Goal: Contribute content

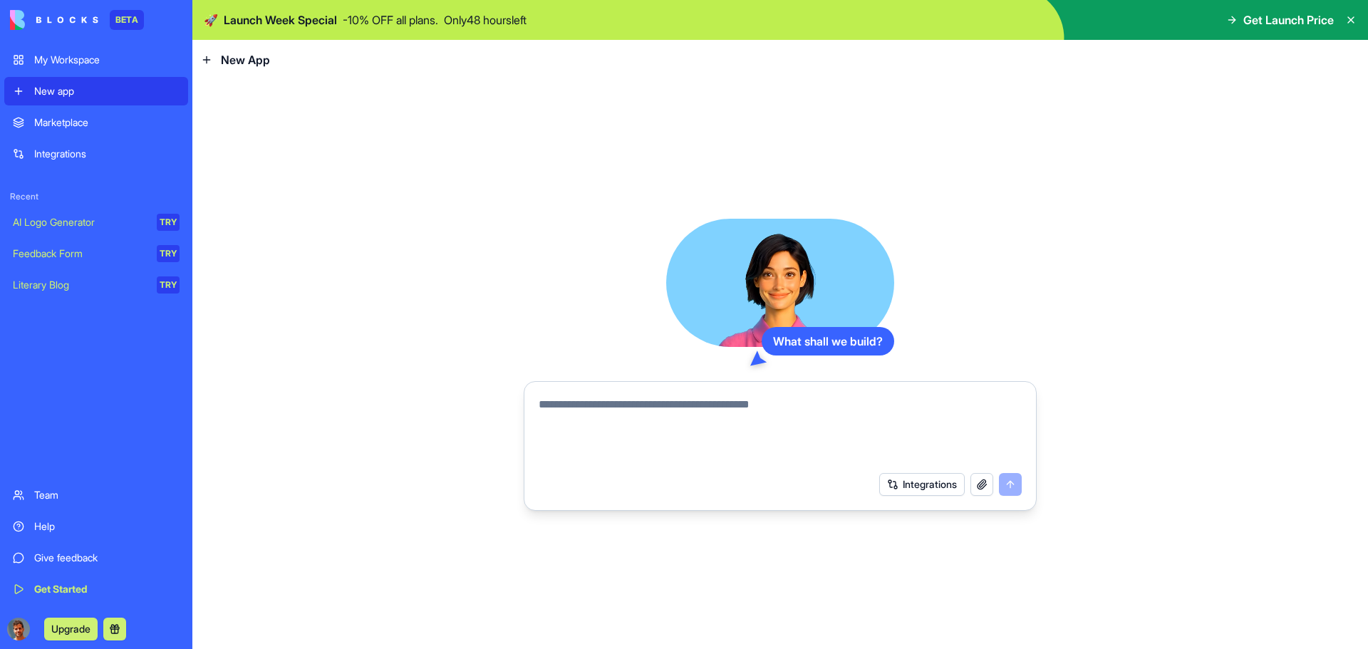
click at [720, 413] on textarea at bounding box center [780, 430] width 483 height 68
click at [55, 125] on div "Marketplace" at bounding box center [106, 122] width 145 height 14
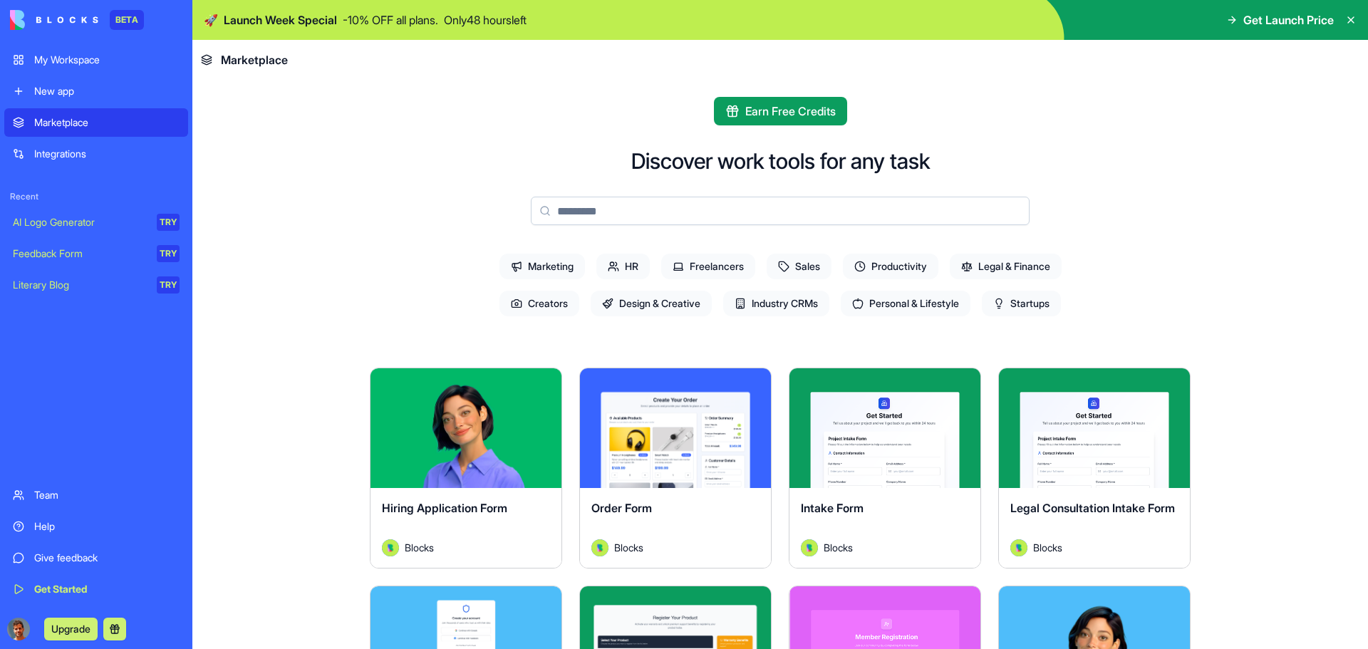
click at [60, 81] on link "New app" at bounding box center [96, 91] width 184 height 29
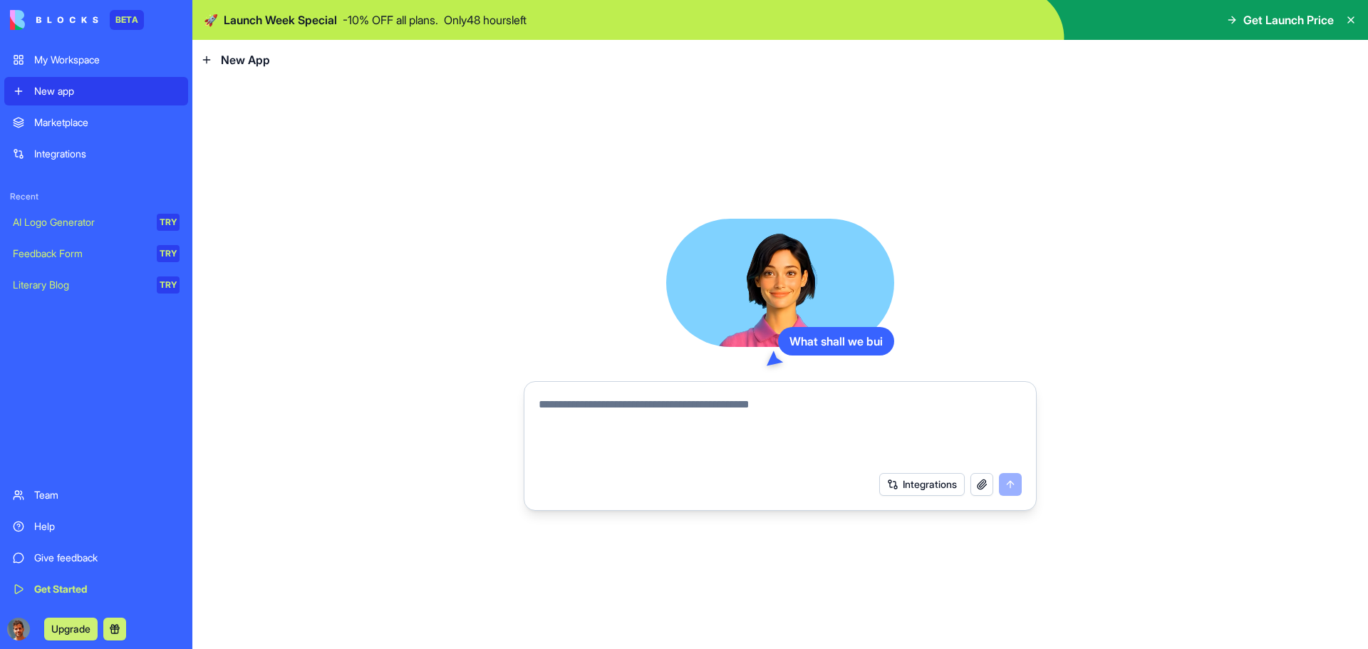
click at [549, 424] on textarea at bounding box center [780, 430] width 483 height 68
type textarea "*"
type textarea "**********"
click at [1015, 480] on button "submit" at bounding box center [1010, 484] width 23 height 23
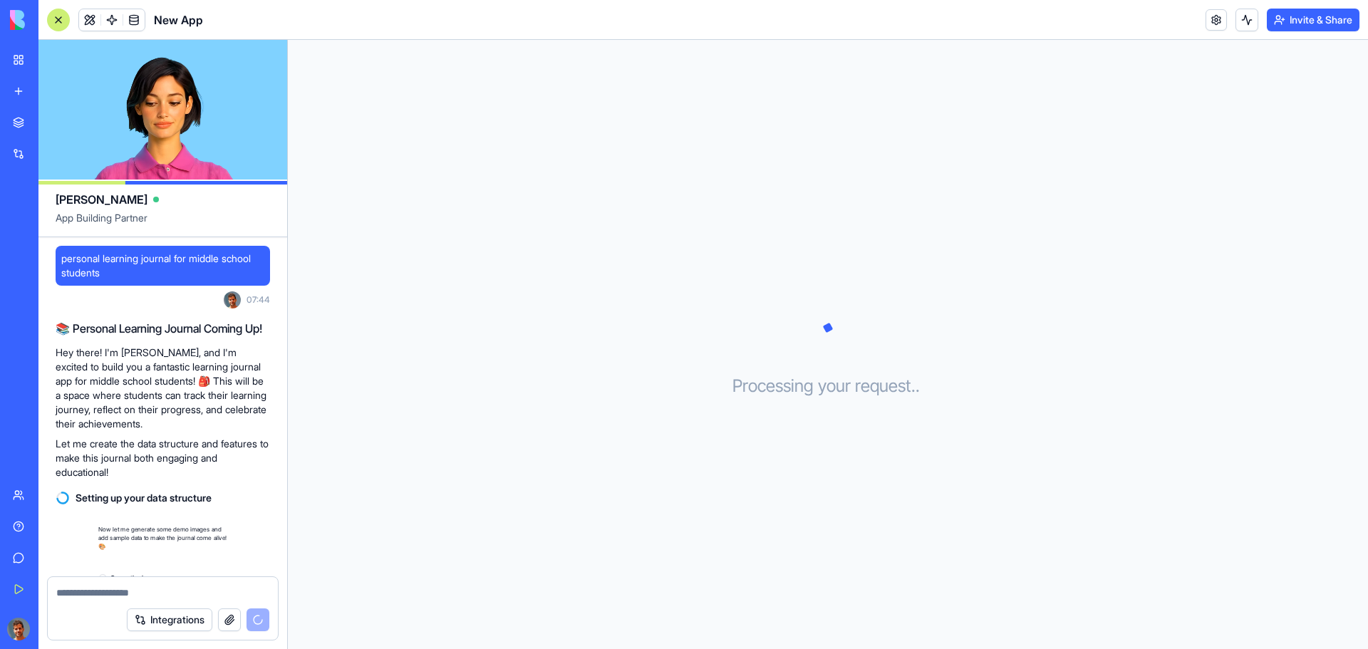
scroll to position [46, 0]
